Goal: Task Accomplishment & Management: Use online tool/utility

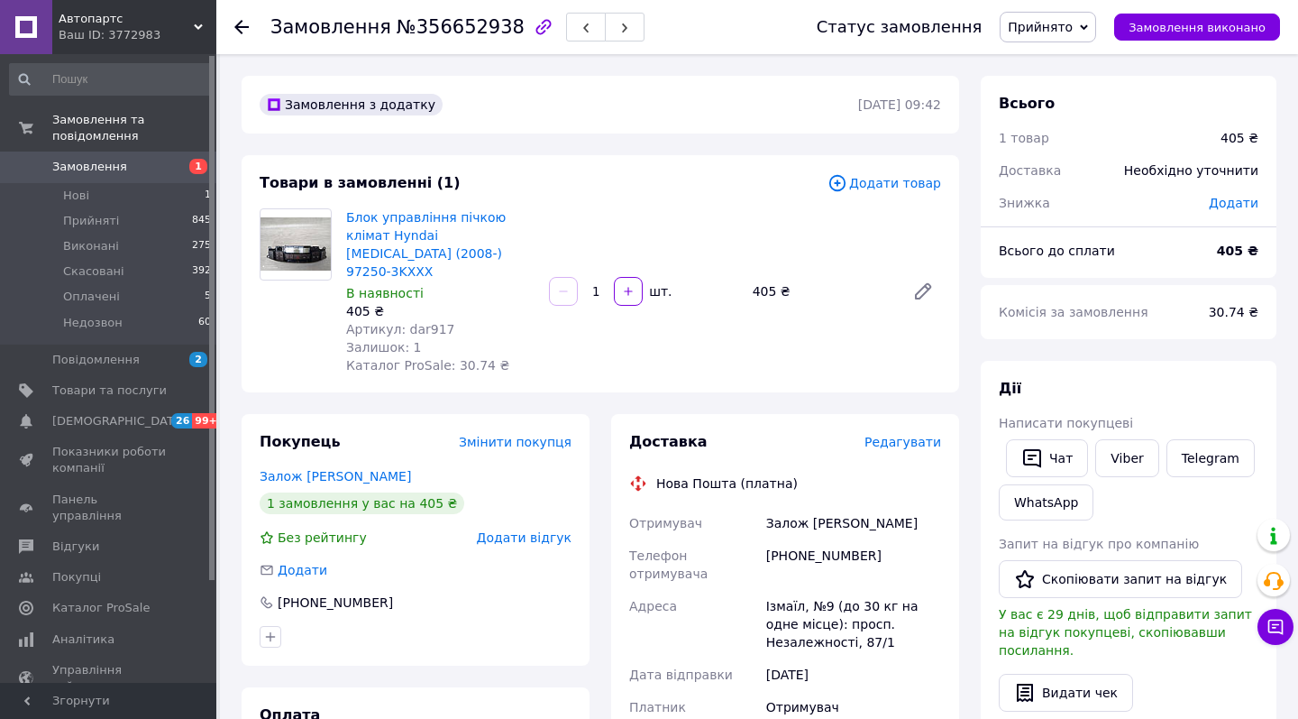
click at [421, 322] on span "Артикул: dar917" at bounding box center [400, 329] width 109 height 14
copy span "dar917"
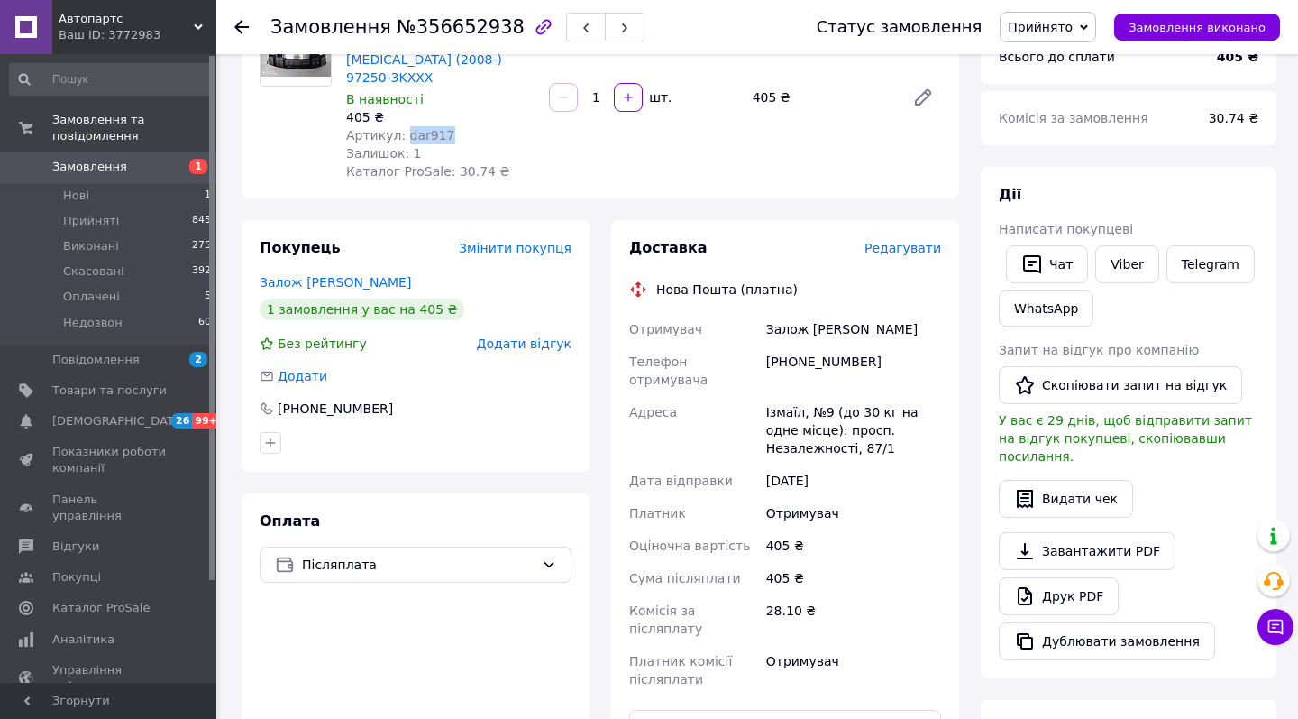
scroll to position [307, 0]
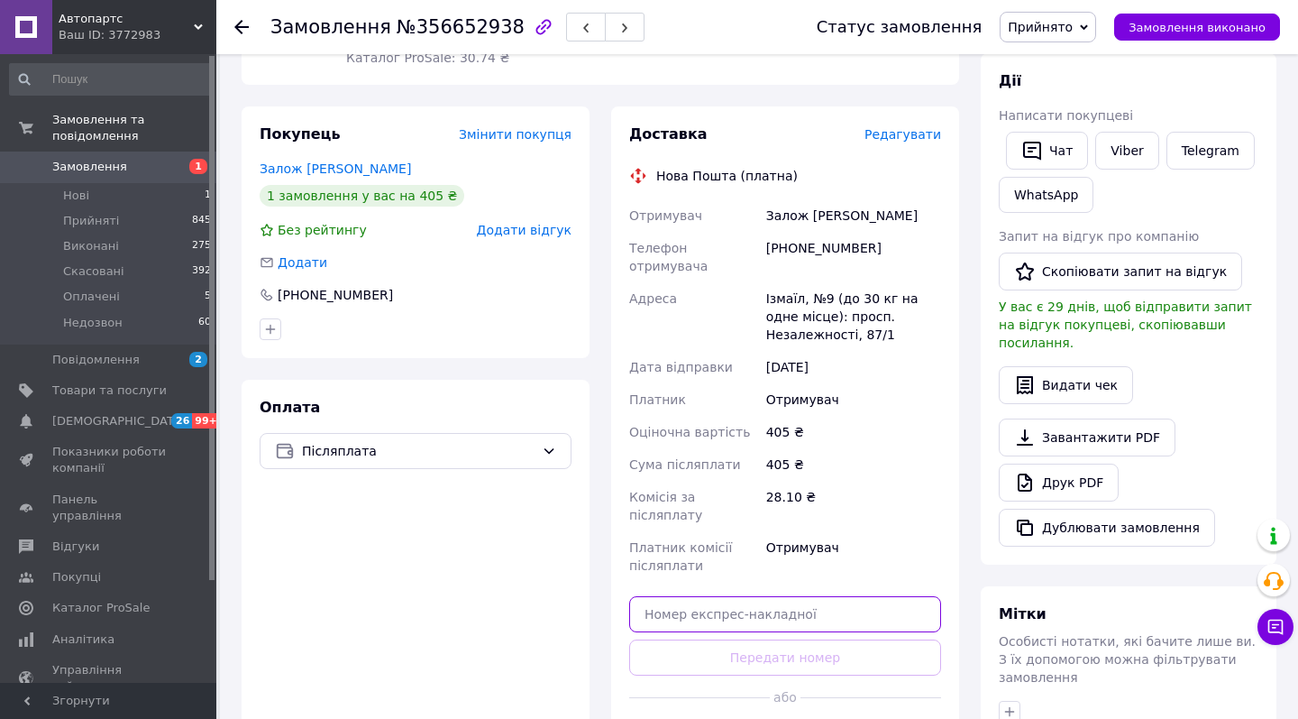
click at [704, 596] on input "text" at bounding box center [785, 614] width 312 height 36
click at [691, 596] on input "59001432181355" at bounding box center [785, 614] width 312 height 36
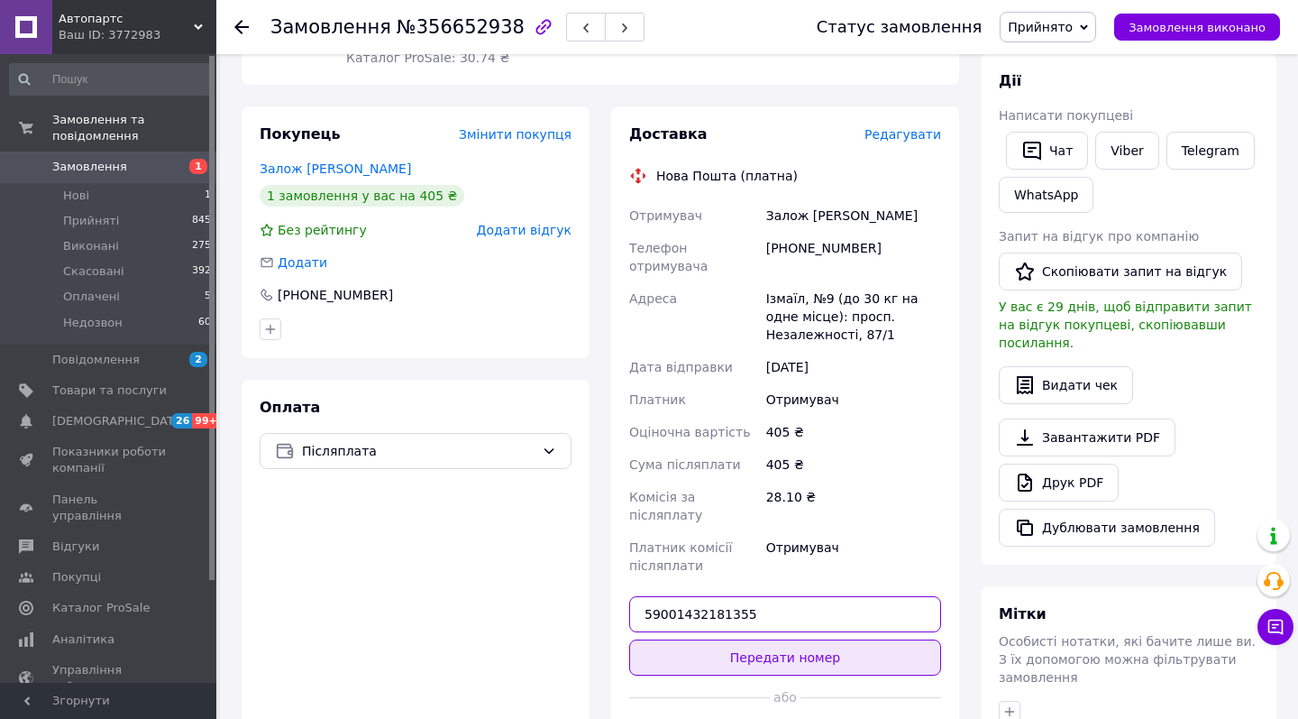
type input "59001432181355"
click at [713, 639] on button "Передати номер" at bounding box center [785, 657] width 312 height 36
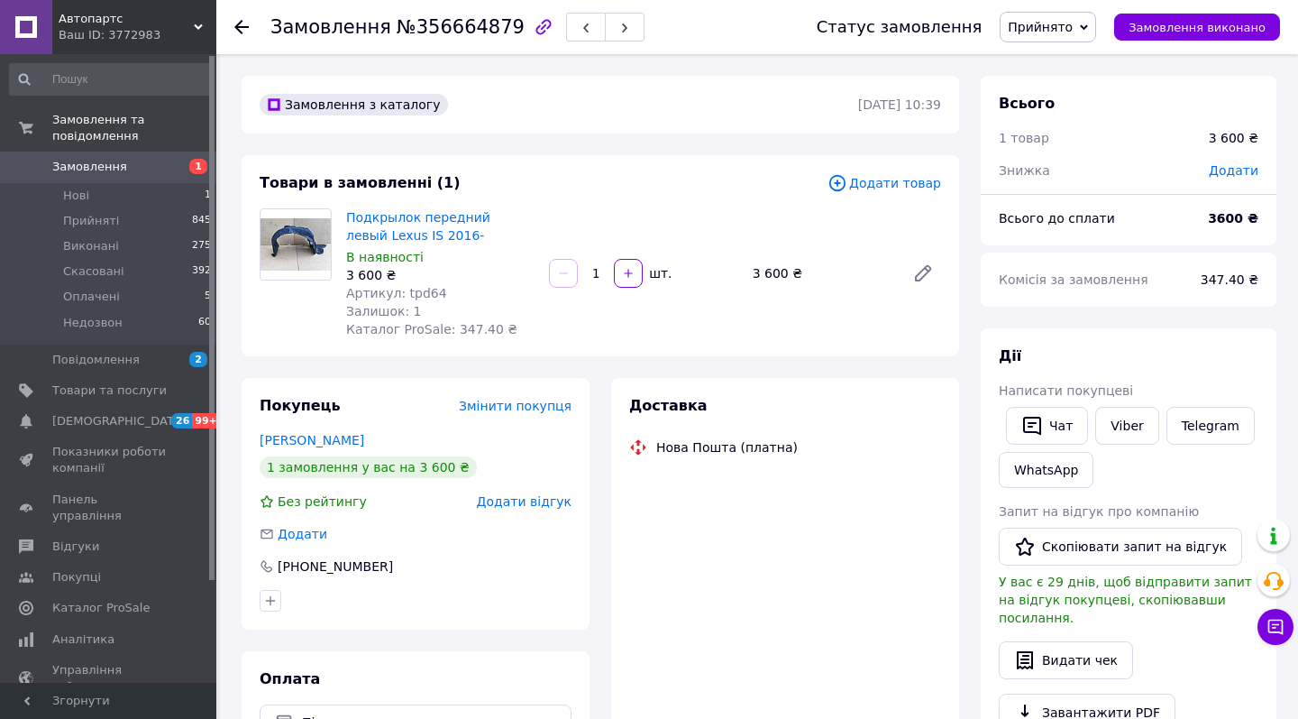
click at [414, 289] on span "Артикул: tpd64" at bounding box center [396, 293] width 101 height 14
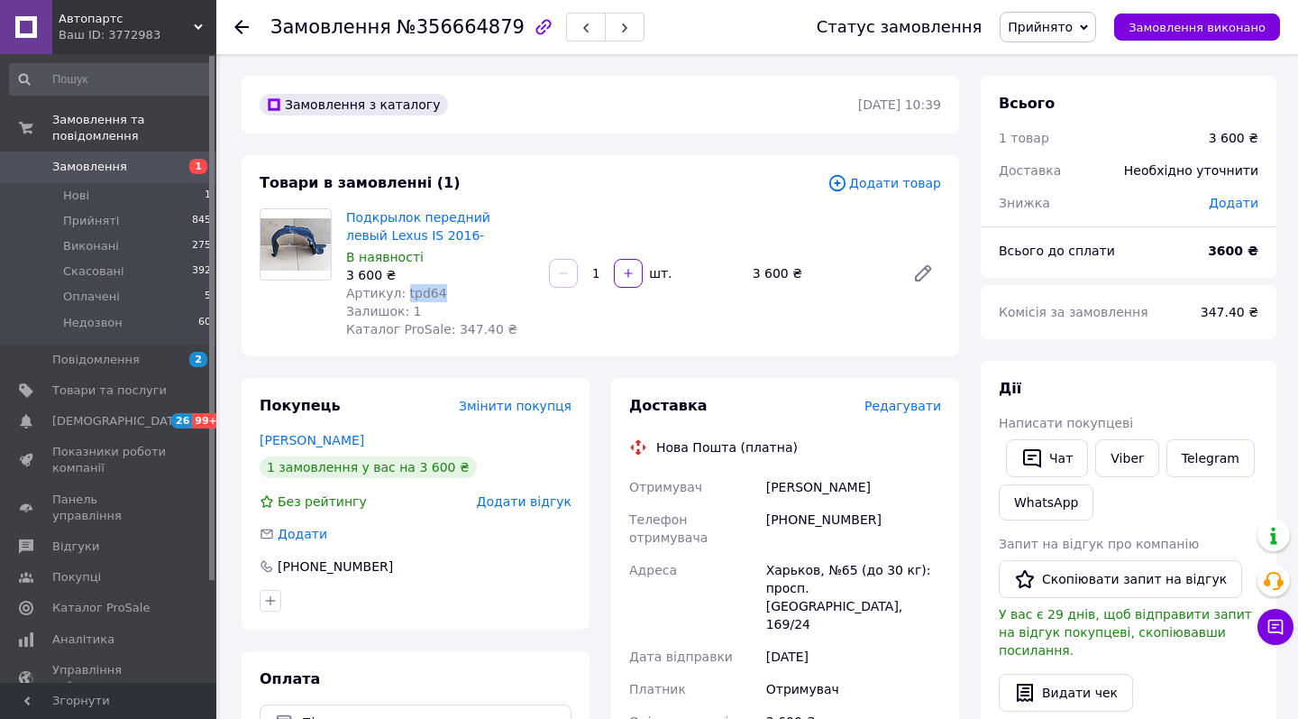
click at [414, 289] on span "Артикул: tpd64" at bounding box center [396, 293] width 101 height 14
copy span "tpd64"
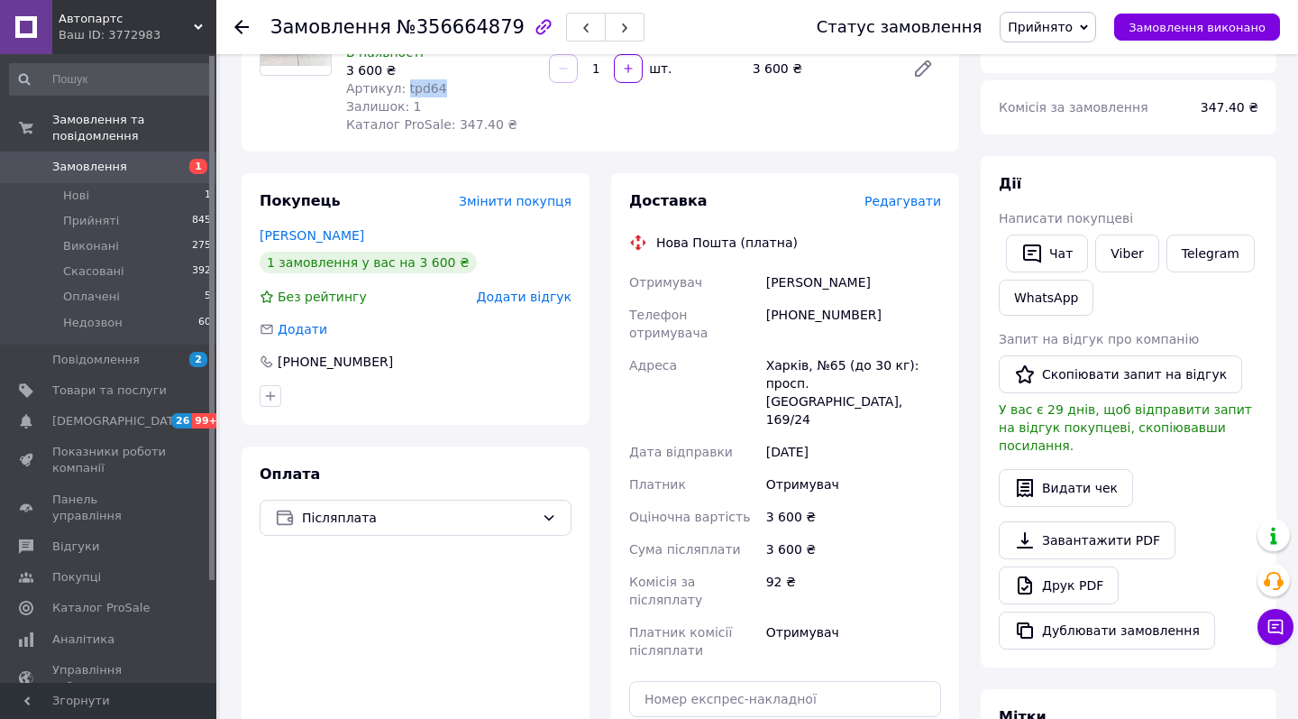
scroll to position [211, 0]
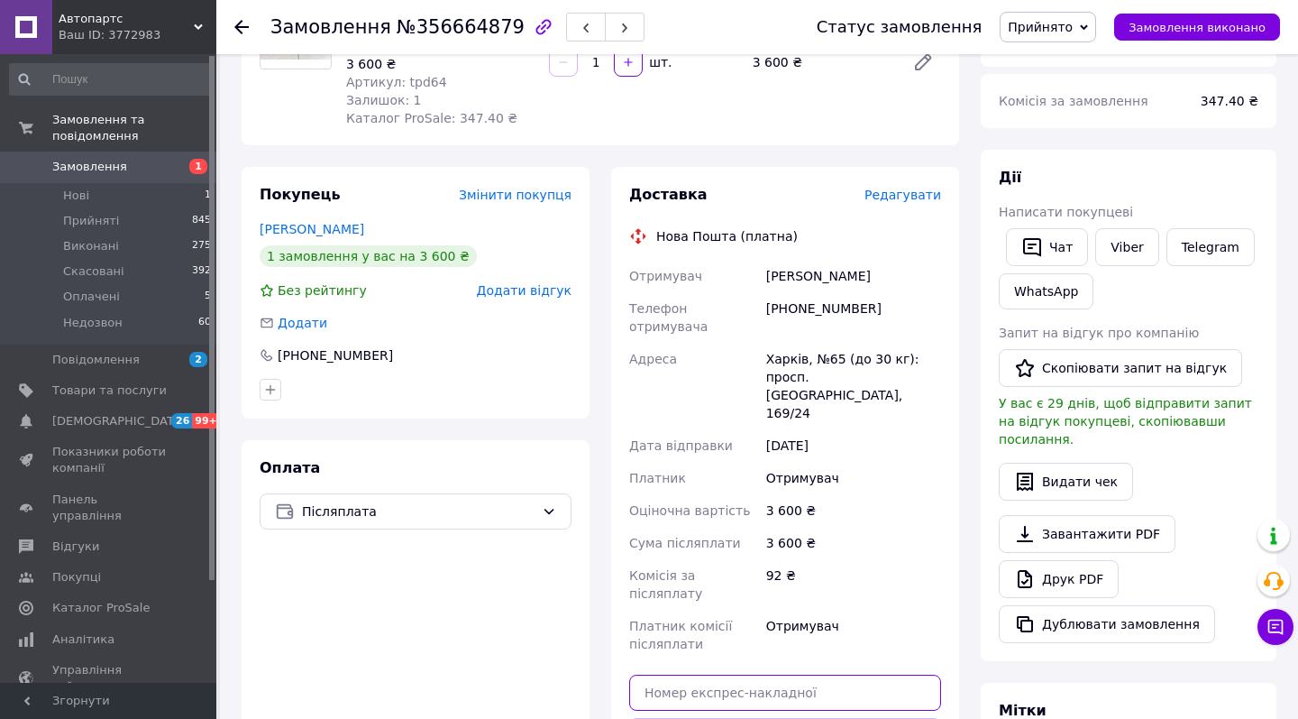
click at [749, 674] on input "text" at bounding box center [785, 692] width 312 height 36
click at [734, 674] on input "59001432182449" at bounding box center [785, 692] width 312 height 36
type input "59001432182449"
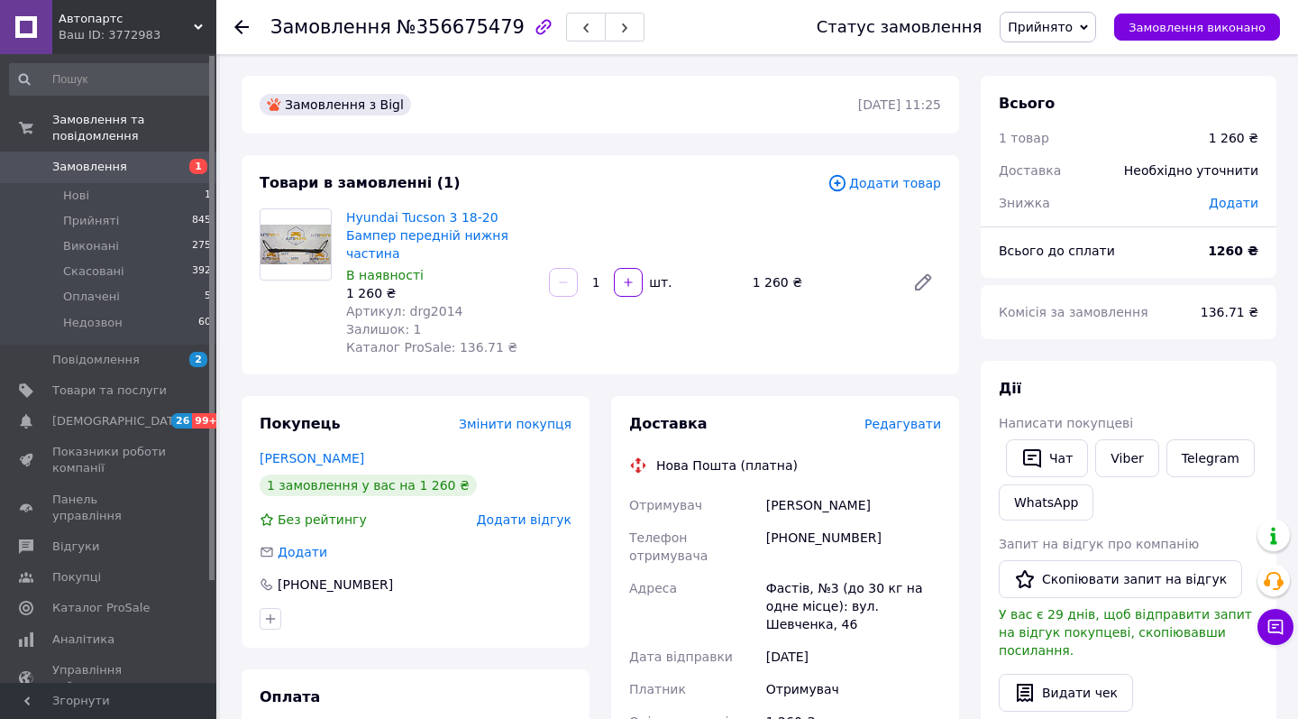
click at [428, 304] on span "Артикул: drg2014" at bounding box center [404, 311] width 117 height 14
copy span "drg2014"
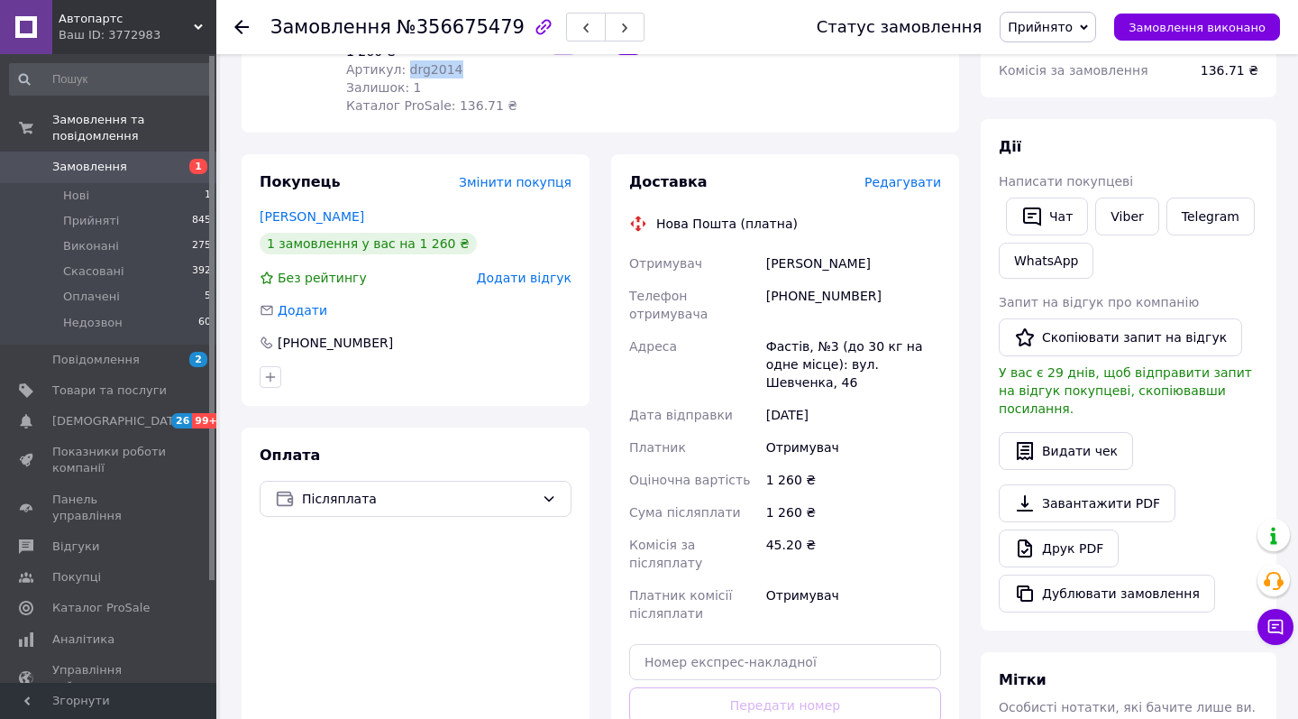
scroll to position [301, 0]
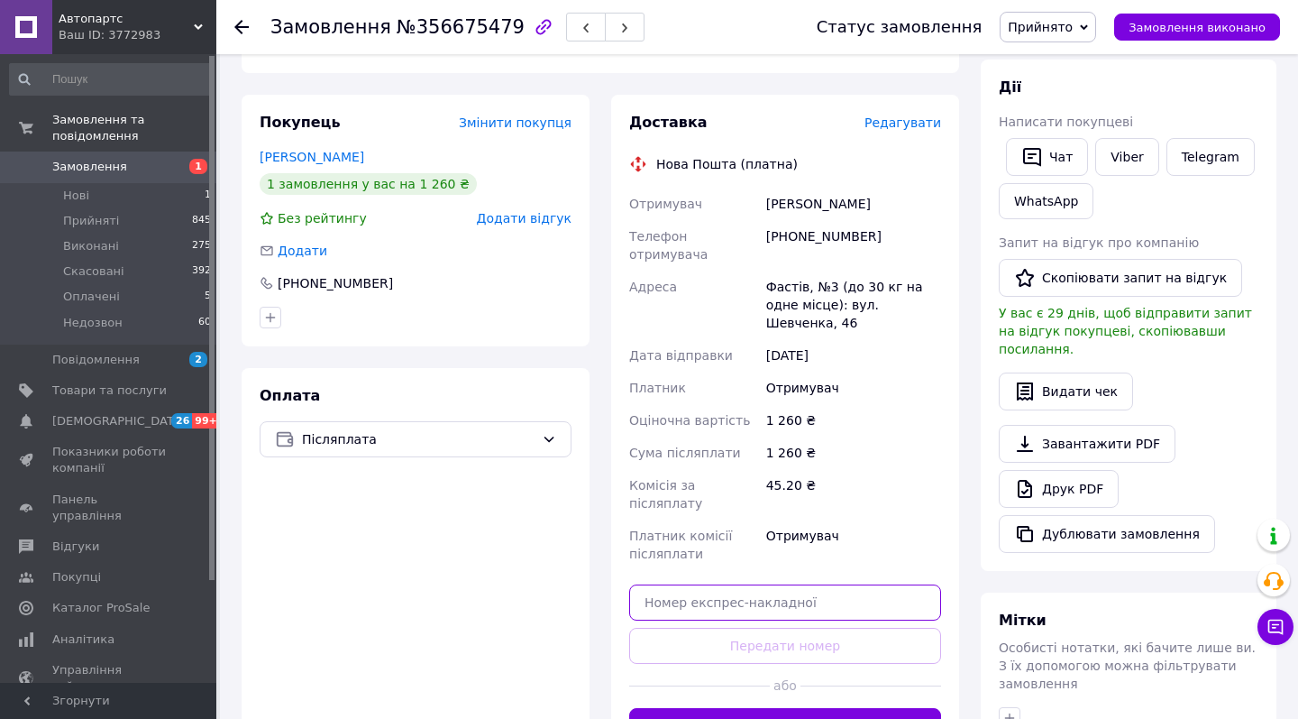
click at [738, 584] on input "text" at bounding box center [785, 602] width 312 height 36
click at [730, 584] on input "59001432202032" at bounding box center [785, 602] width 312 height 36
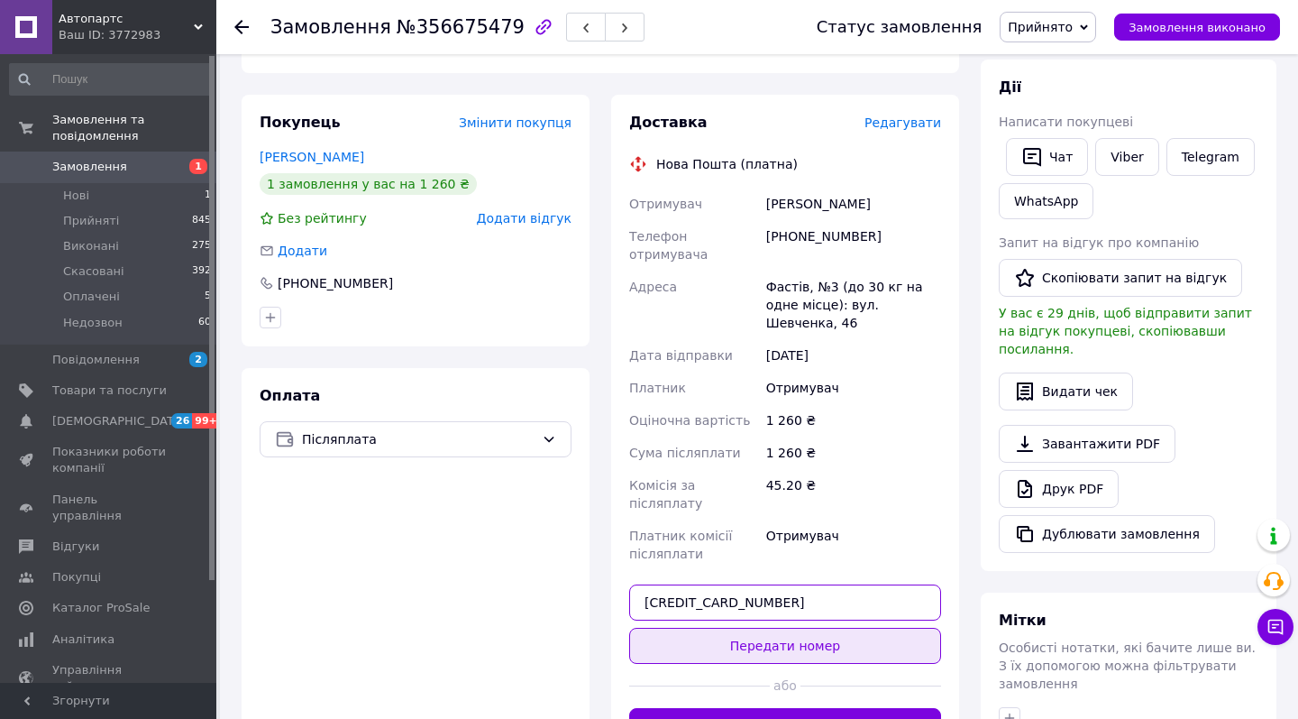
type input "59001432202032"
click at [748, 627] on button "Передати номер" at bounding box center [785, 645] width 312 height 36
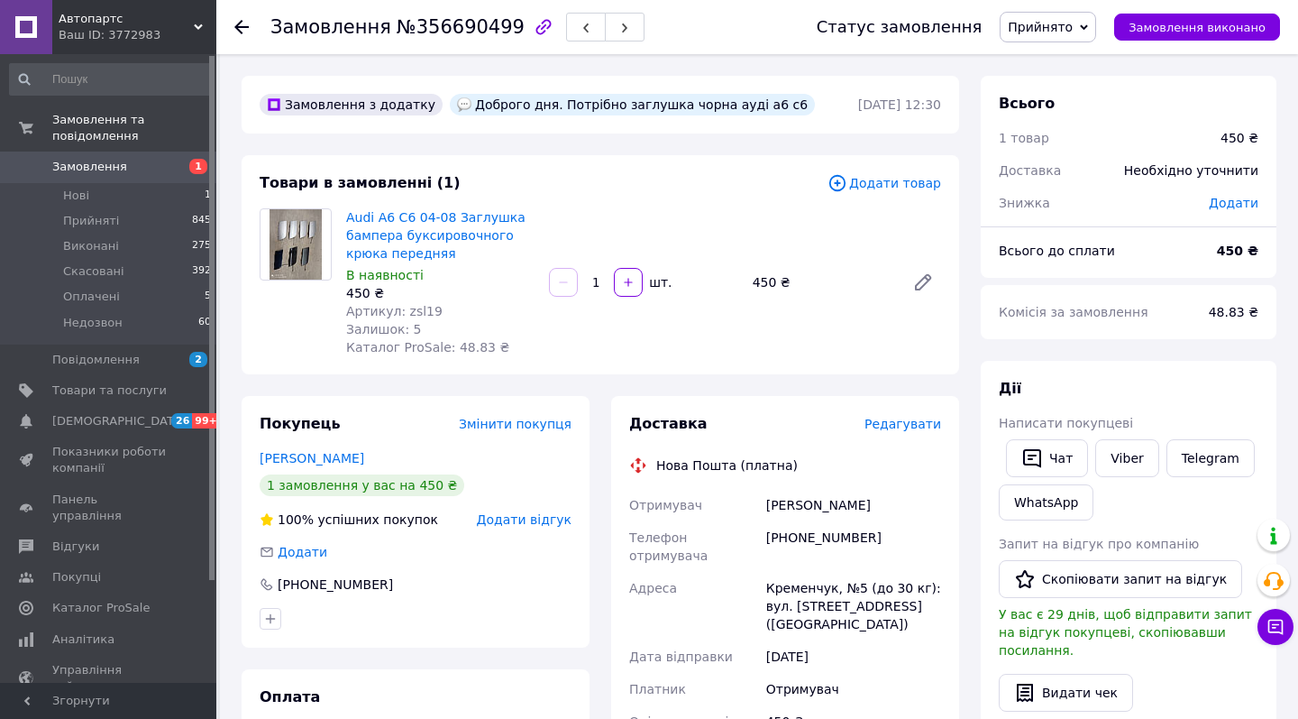
click at [411, 315] on span "Артикул: zsl19" at bounding box center [394, 311] width 96 height 14
copy span "zsl19"
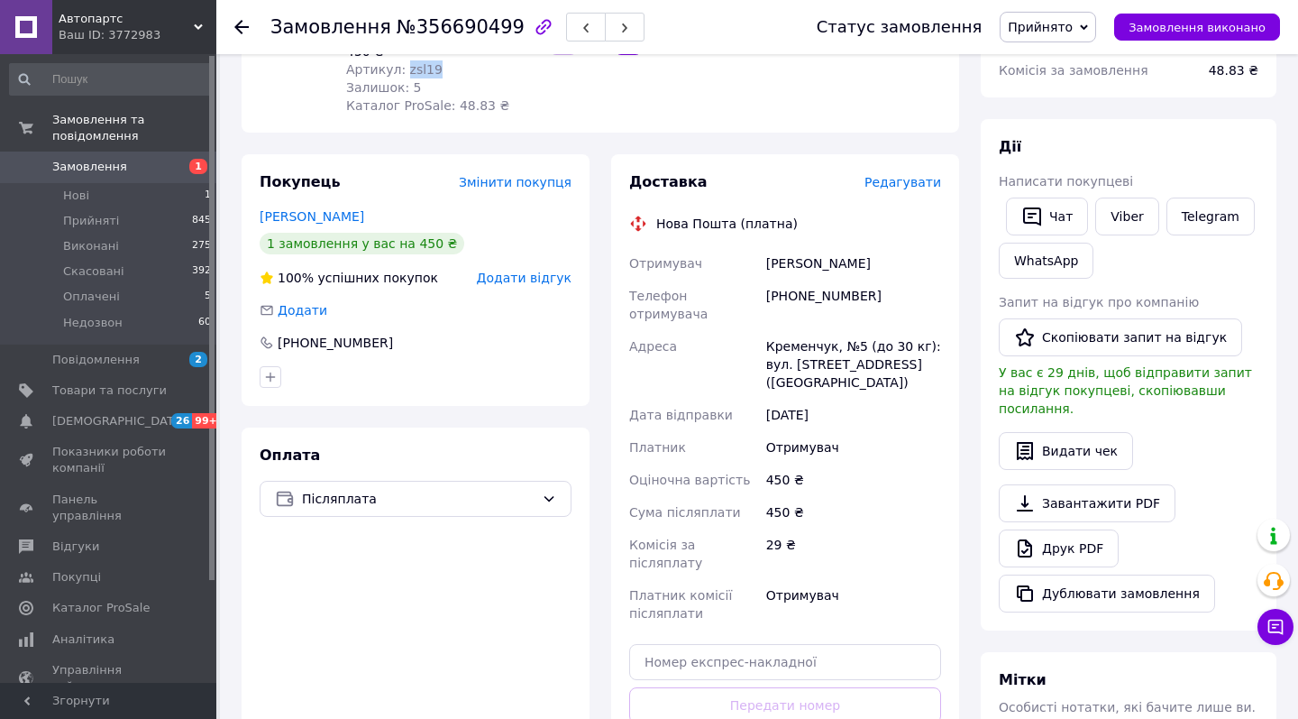
scroll to position [243, 0]
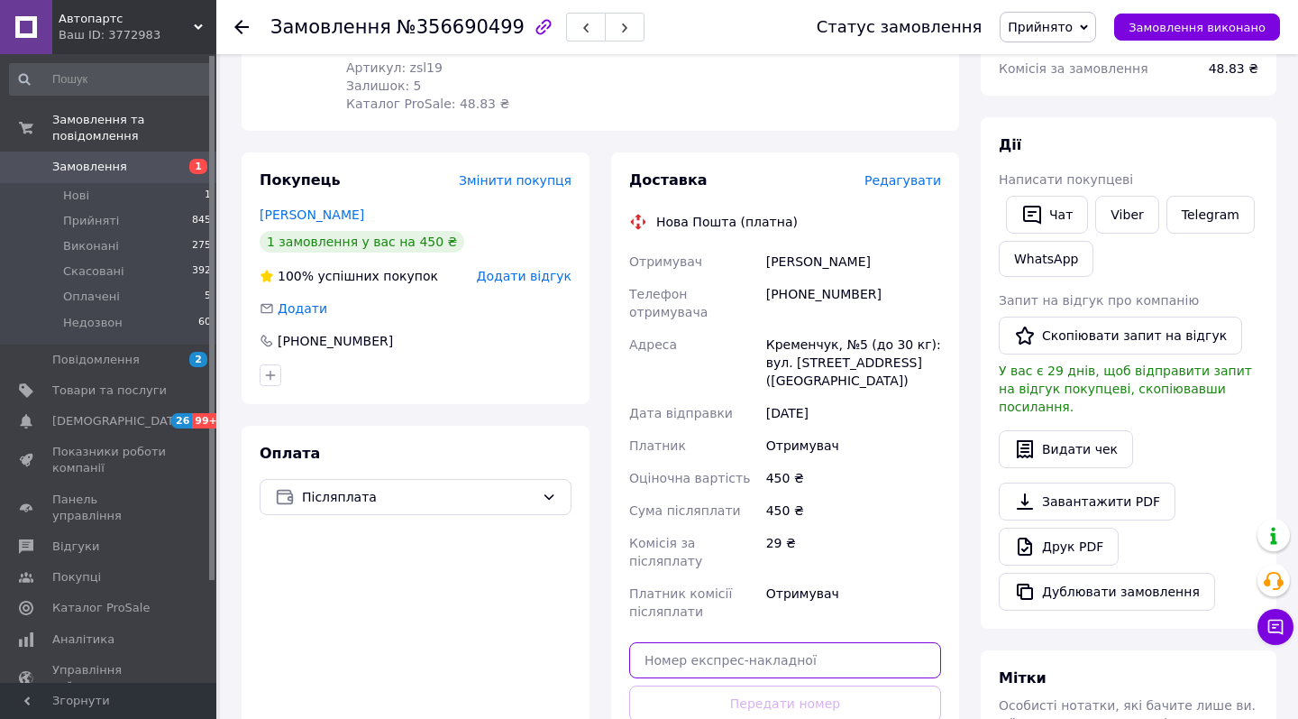
click at [761, 642] on input "text" at bounding box center [785, 660] width 312 height 36
click at [722, 642] on input "59001432183321" at bounding box center [785, 660] width 312 height 36
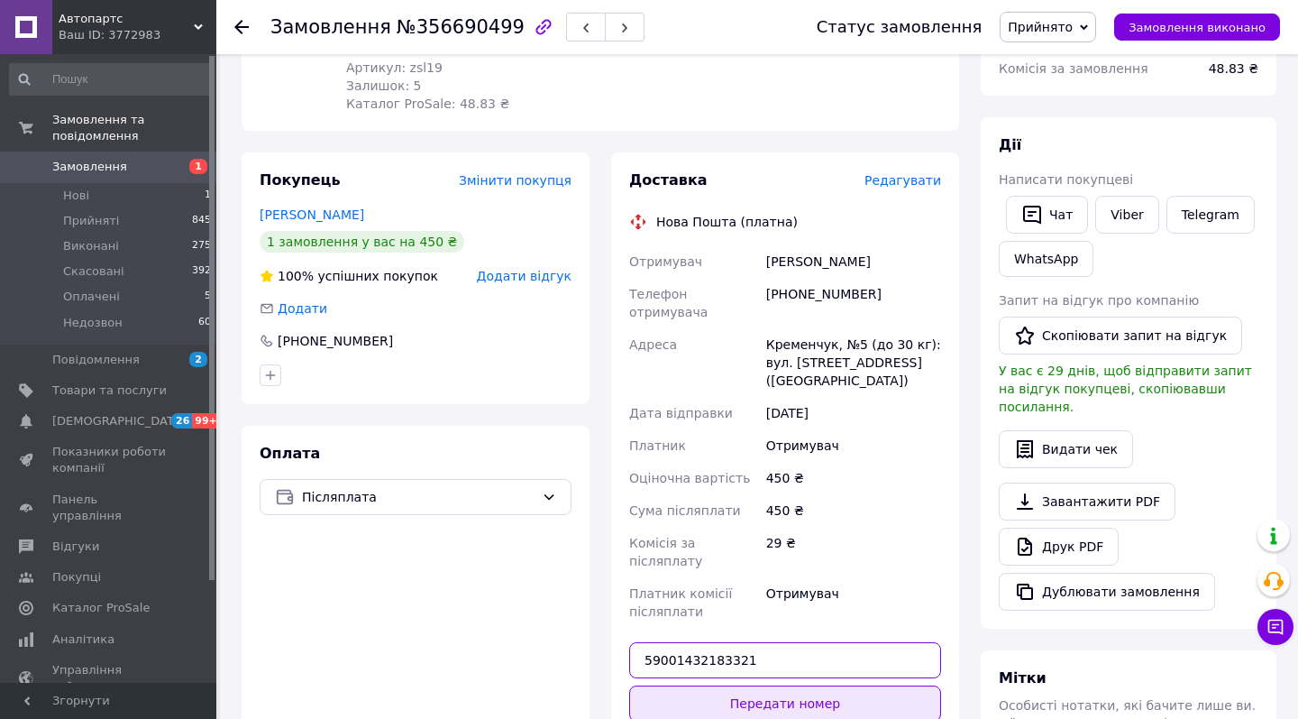
type input "59001432183321"
click at [731, 685] on button "Передати номер" at bounding box center [785, 703] width 312 height 36
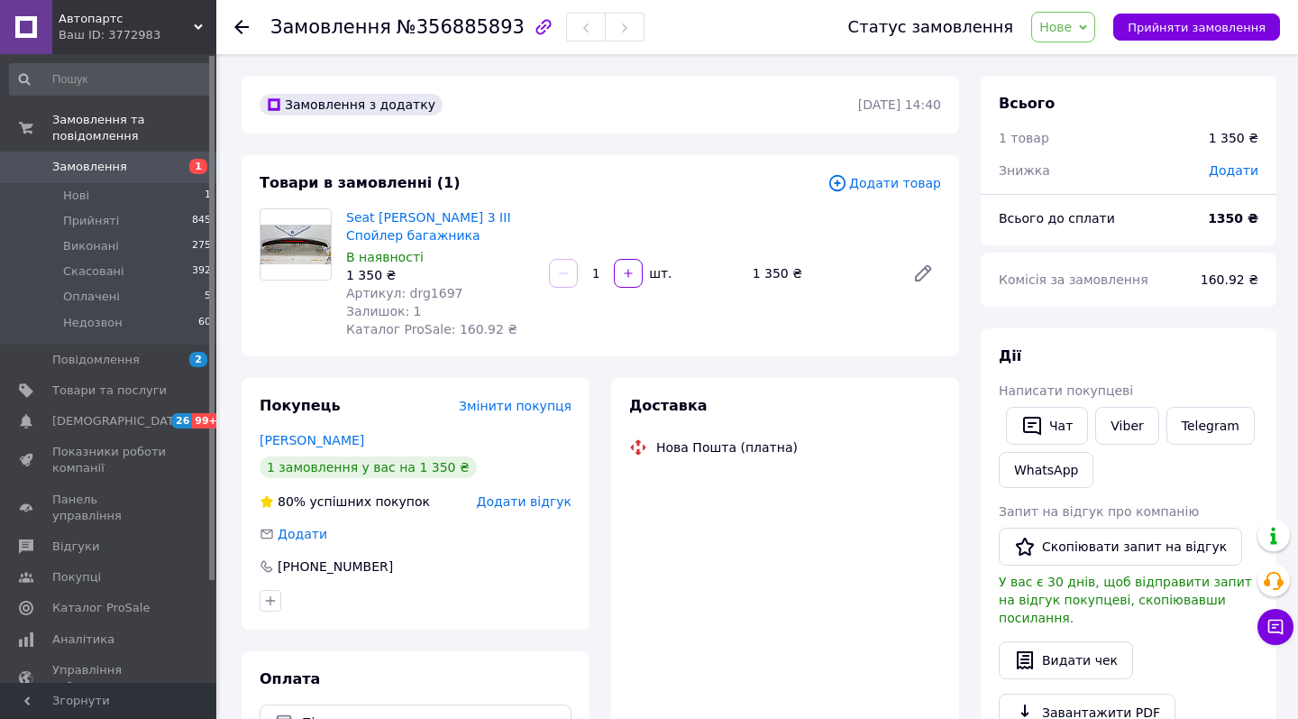
click at [420, 289] on span "Артикул: drg1697" at bounding box center [404, 293] width 117 height 14
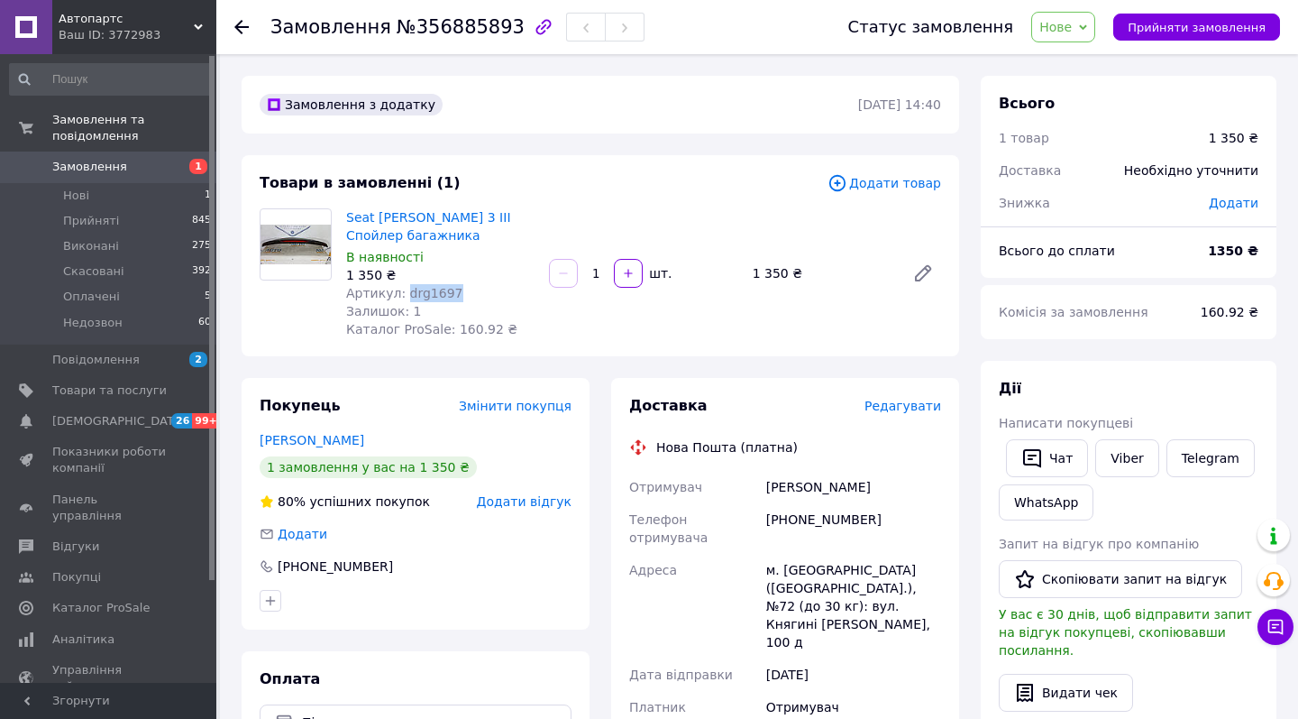
copy span "drg1697"
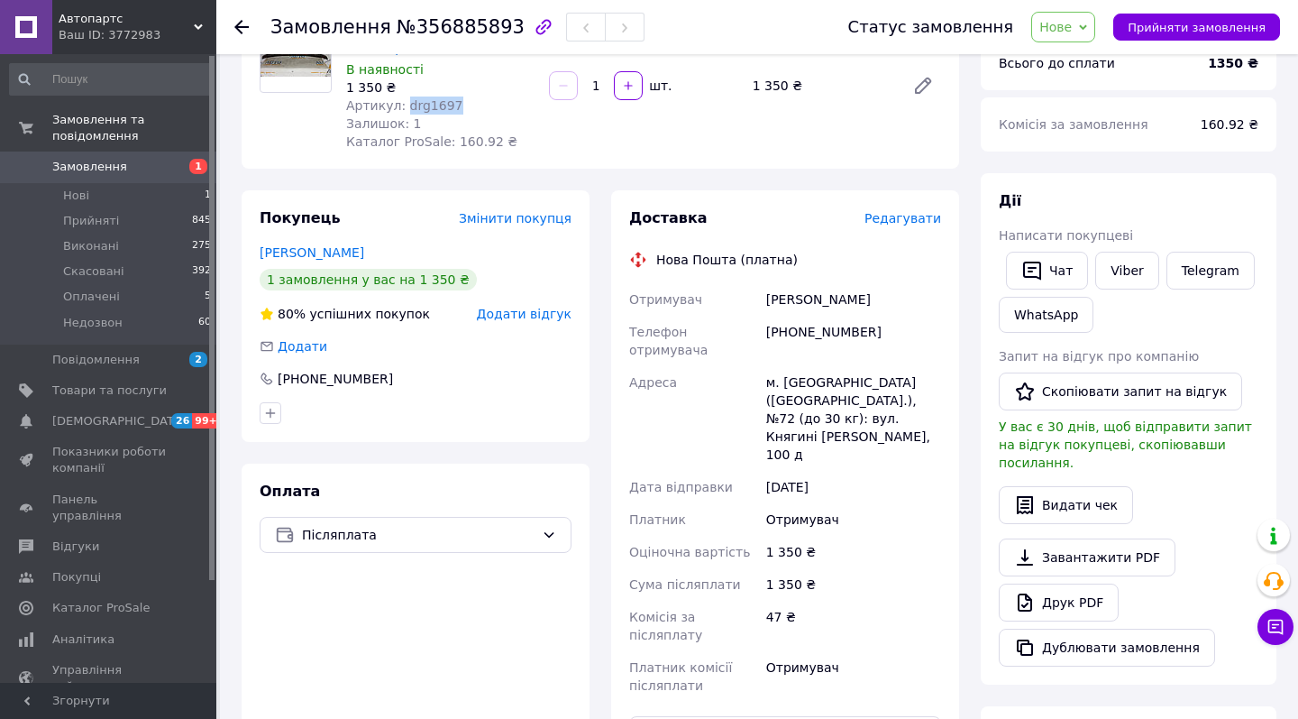
scroll to position [283, 0]
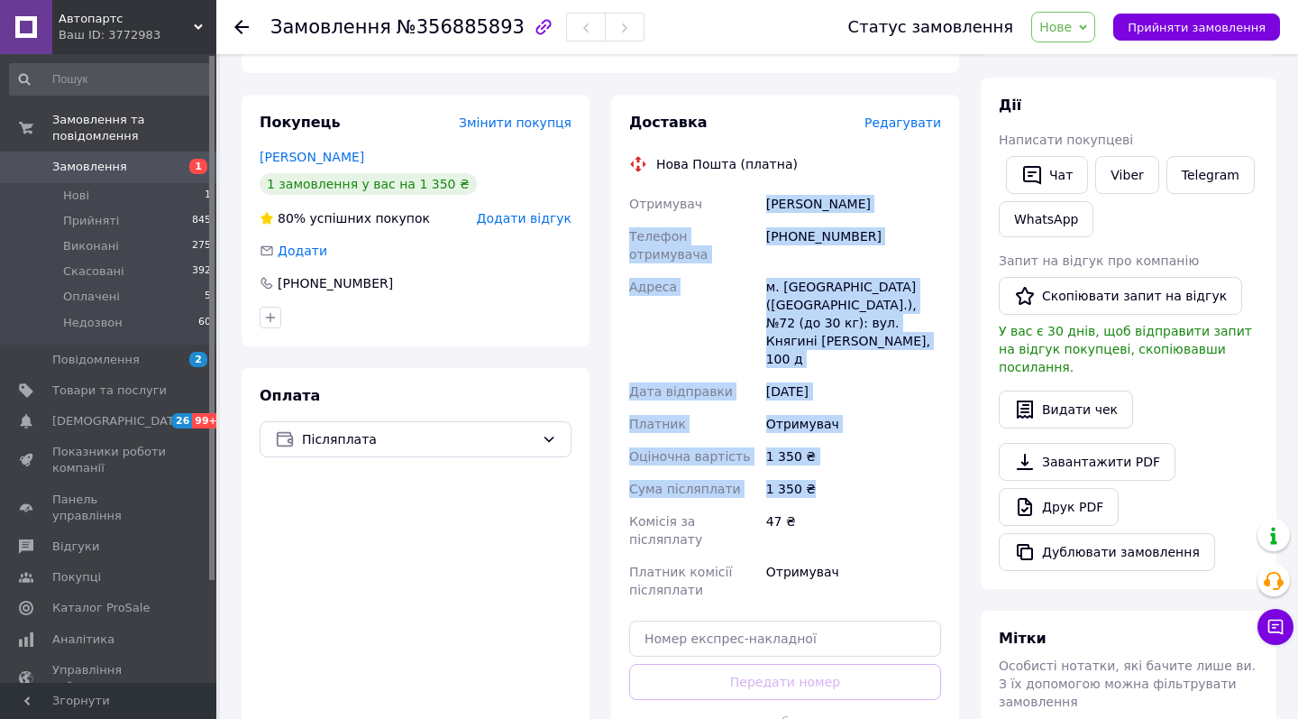
drag, startPoint x: 768, startPoint y: 201, endPoint x: 821, endPoint y: 424, distance: 229.0
click at [821, 424] on div "Отримувач [PERSON_NAME] Телефон отримувача [PHONE_NUMBER] Адреса м. [GEOGRAPHIC…" at bounding box center [785, 397] width 319 height 418
copy div "[PERSON_NAME] Телефон отримувача [PHONE_NUMBER] Адреса м. [GEOGRAPHIC_DATA] ([G…"
